Goal: Information Seeking & Learning: Learn about a topic

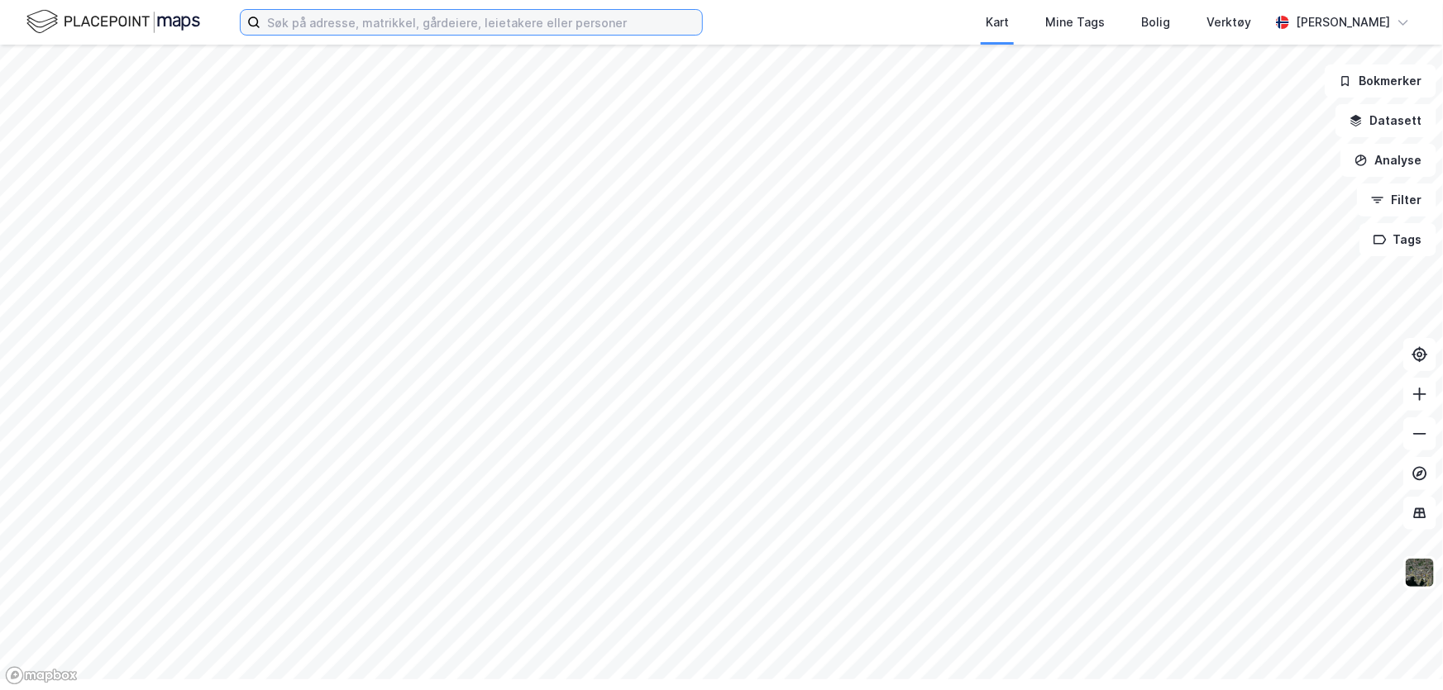
click at [516, 27] on input at bounding box center [481, 22] width 442 height 25
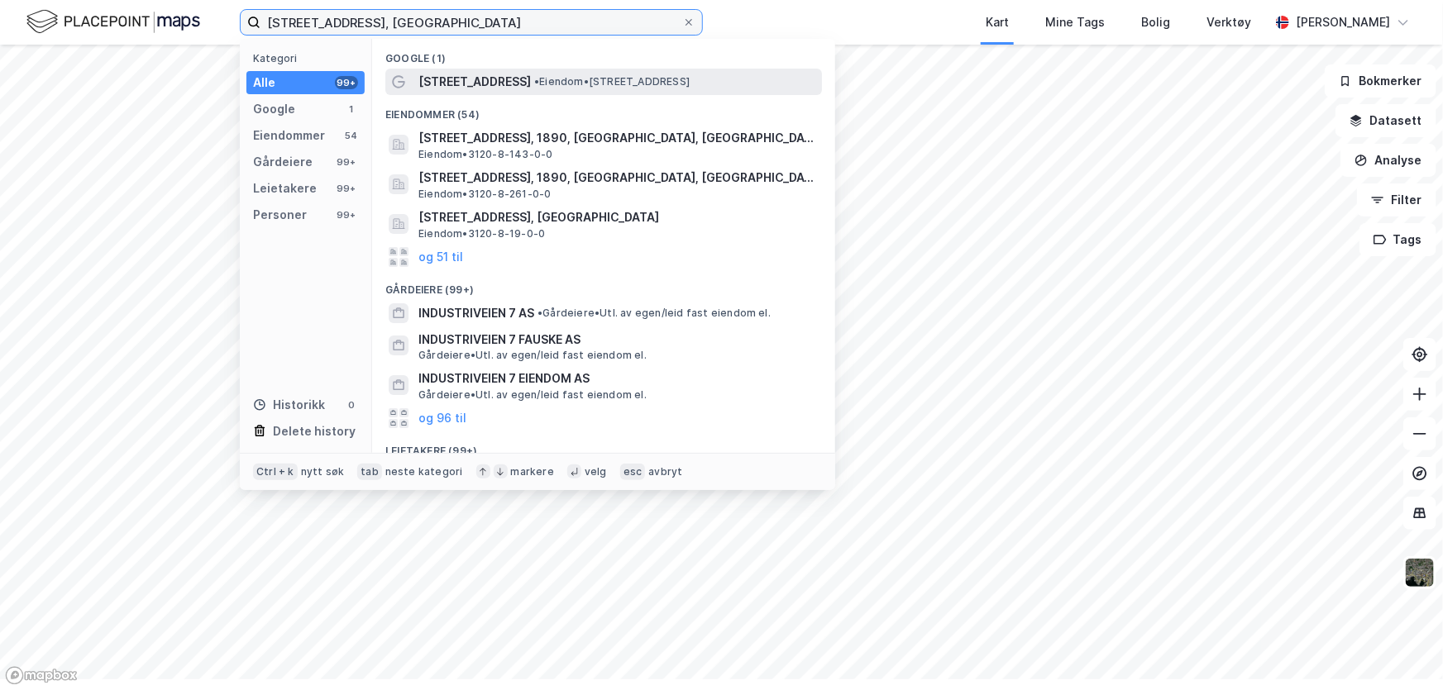
type input "[STREET_ADDRESS], [GEOGRAPHIC_DATA]"
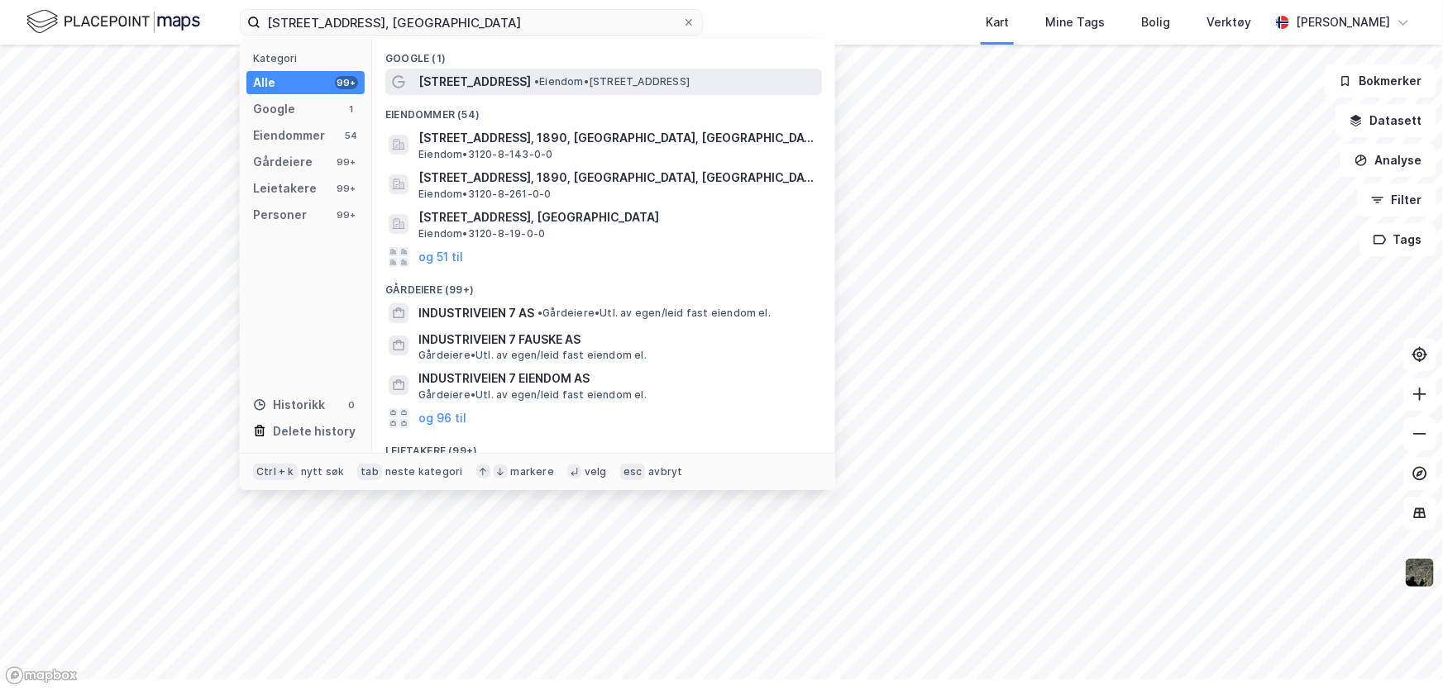
click at [531, 92] on span "[STREET_ADDRESS]" at bounding box center [474, 82] width 112 height 20
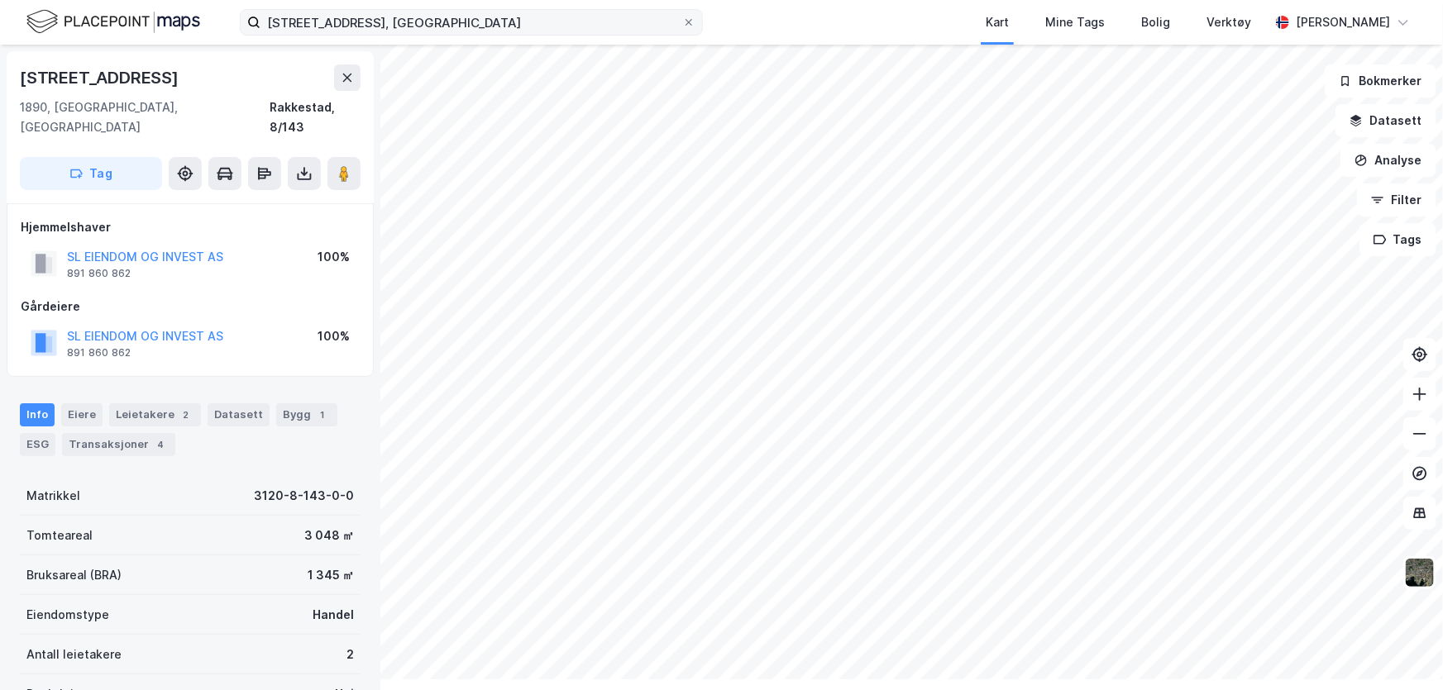
drag, startPoint x: 780, startPoint y: 26, endPoint x: 743, endPoint y: 29, distance: 36.5
click at [692, 26] on icon at bounding box center [688, 22] width 7 height 7
click at [682, 26] on input "industriveien 7, rakkestad" at bounding box center [471, 22] width 422 height 25
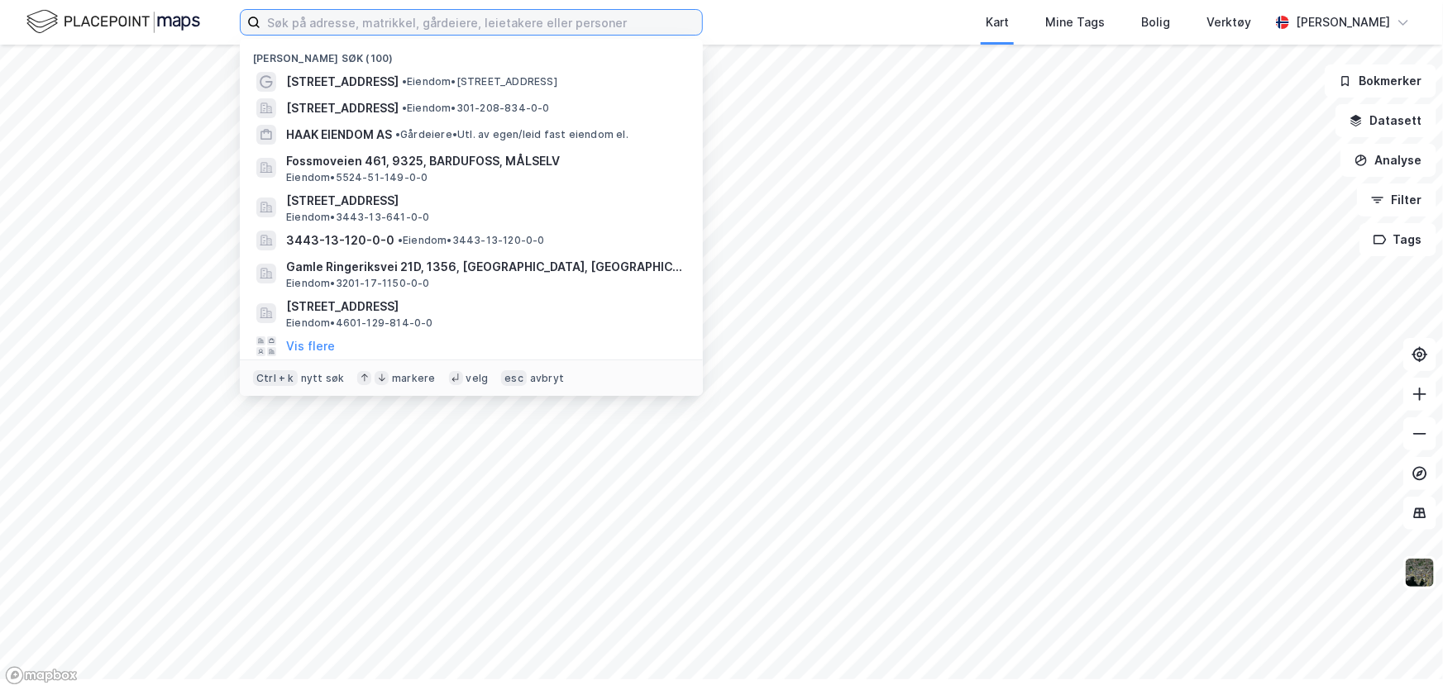
click at [687, 24] on input at bounding box center [481, 22] width 442 height 25
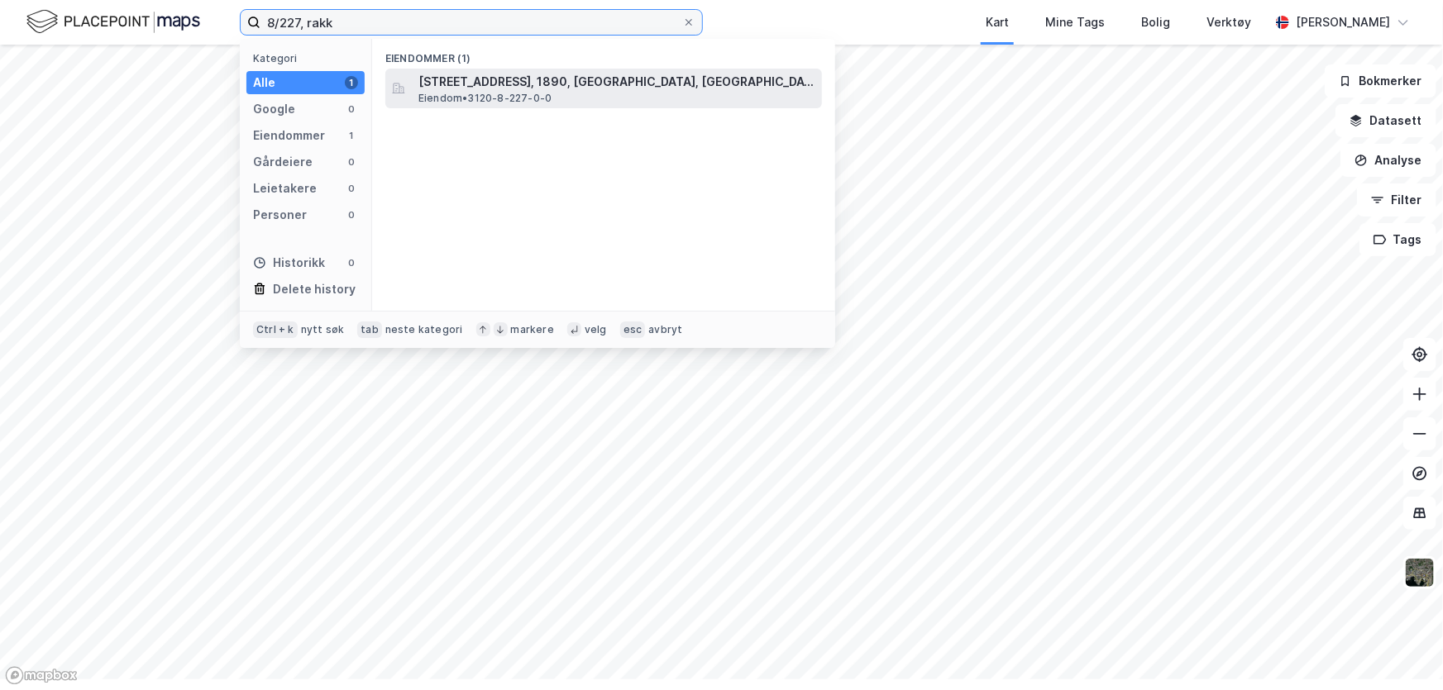
type input "8/227, rakk"
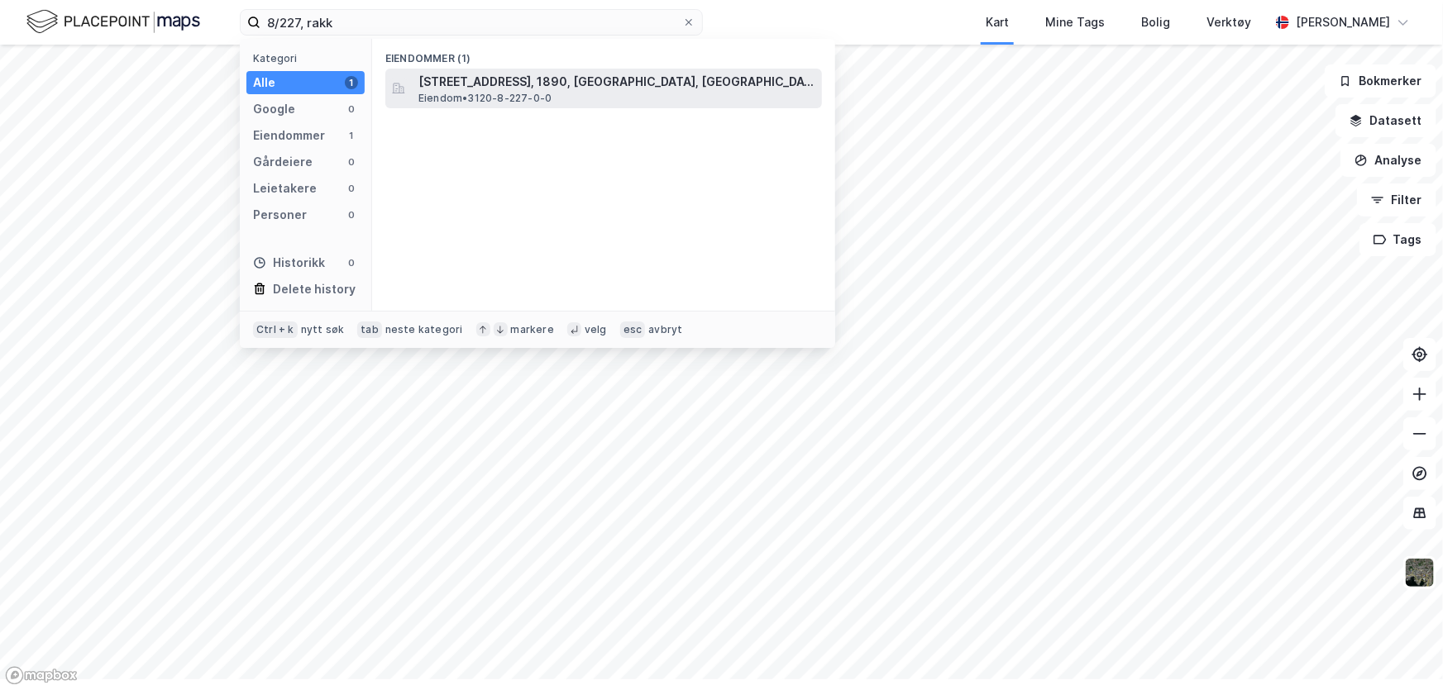
click at [552, 105] on span "Eiendom • 3120-8-227-0-0" at bounding box center [484, 98] width 133 height 13
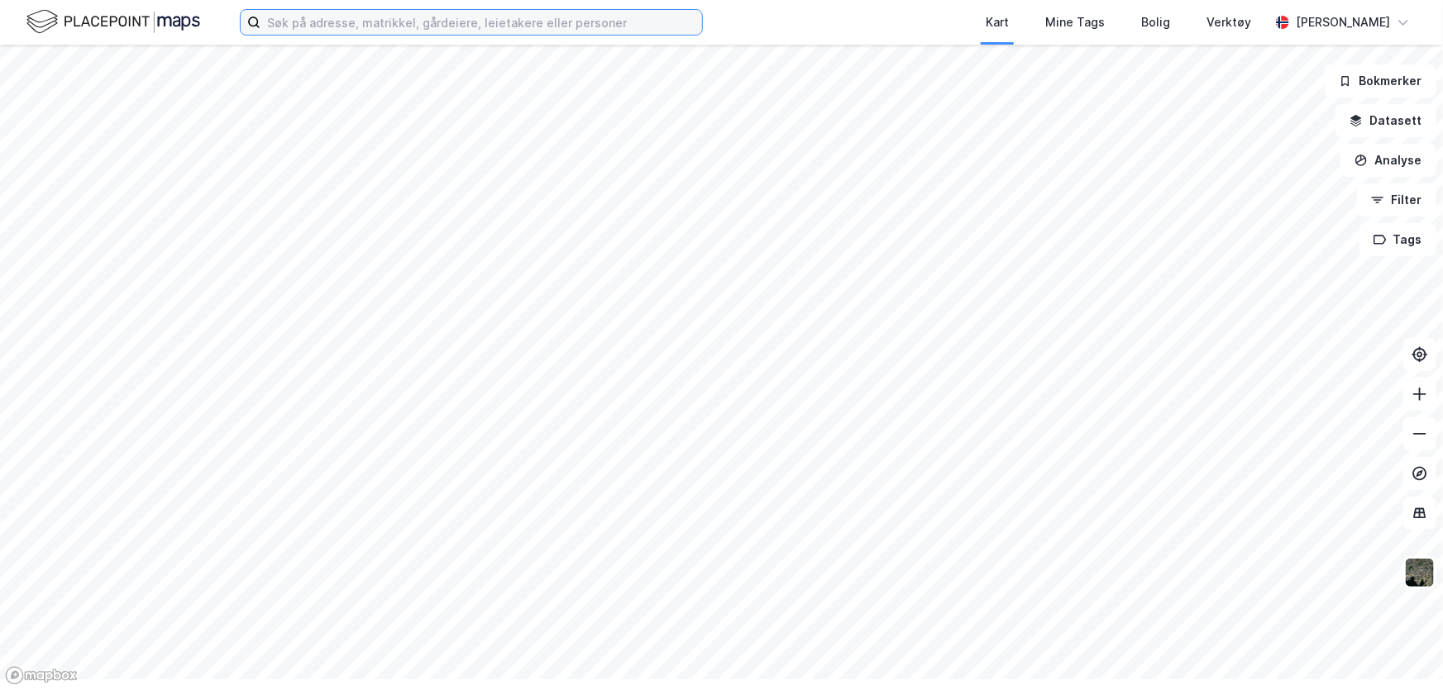
click at [466, 35] on input at bounding box center [481, 22] width 442 height 25
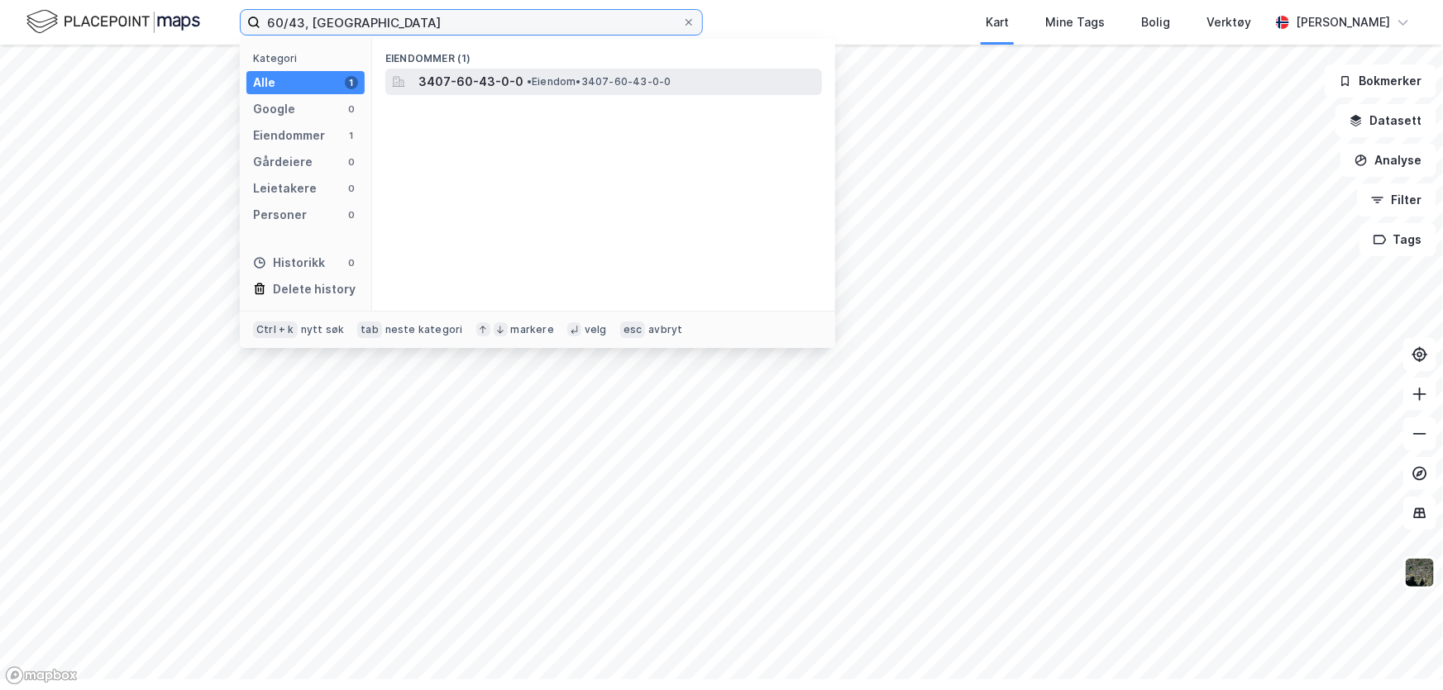
type input "60/43, [GEOGRAPHIC_DATA]"
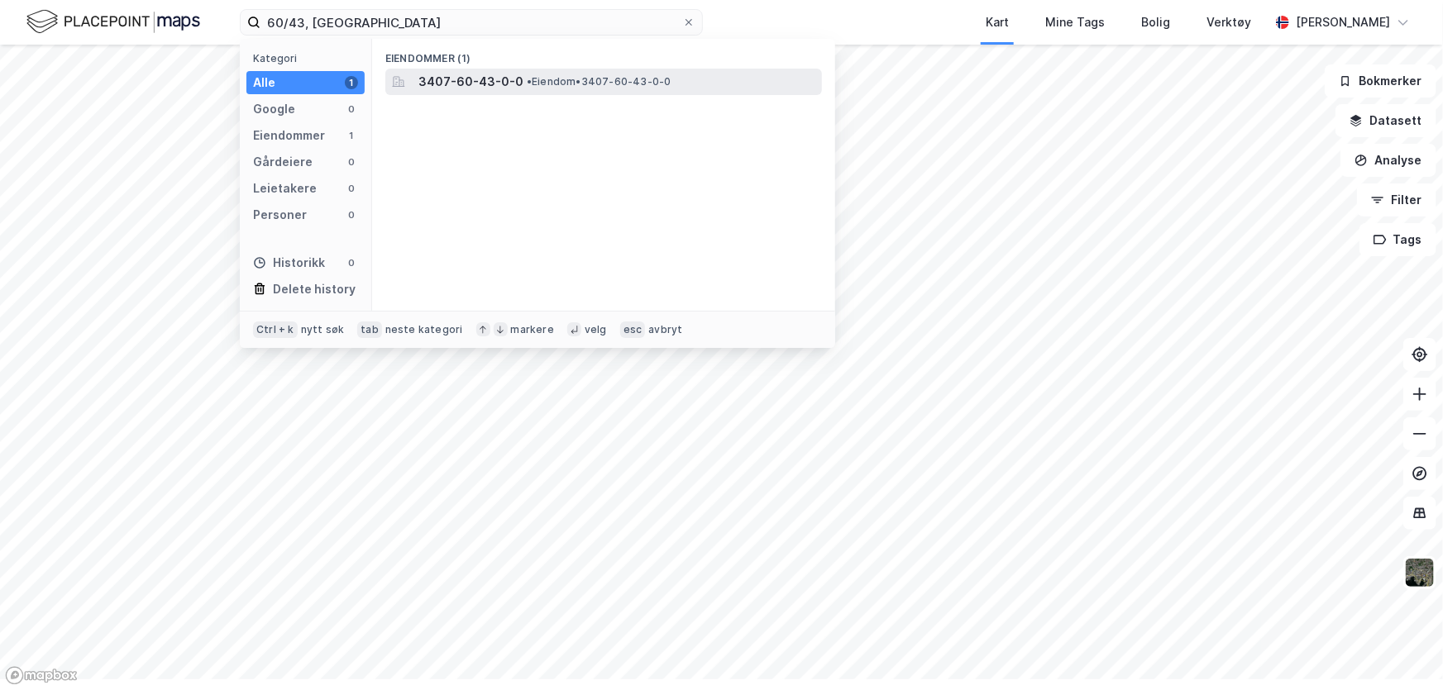
click at [523, 92] on span "3407-60-43-0-0" at bounding box center [470, 82] width 105 height 20
